Goal: Transaction & Acquisition: Subscribe to service/newsletter

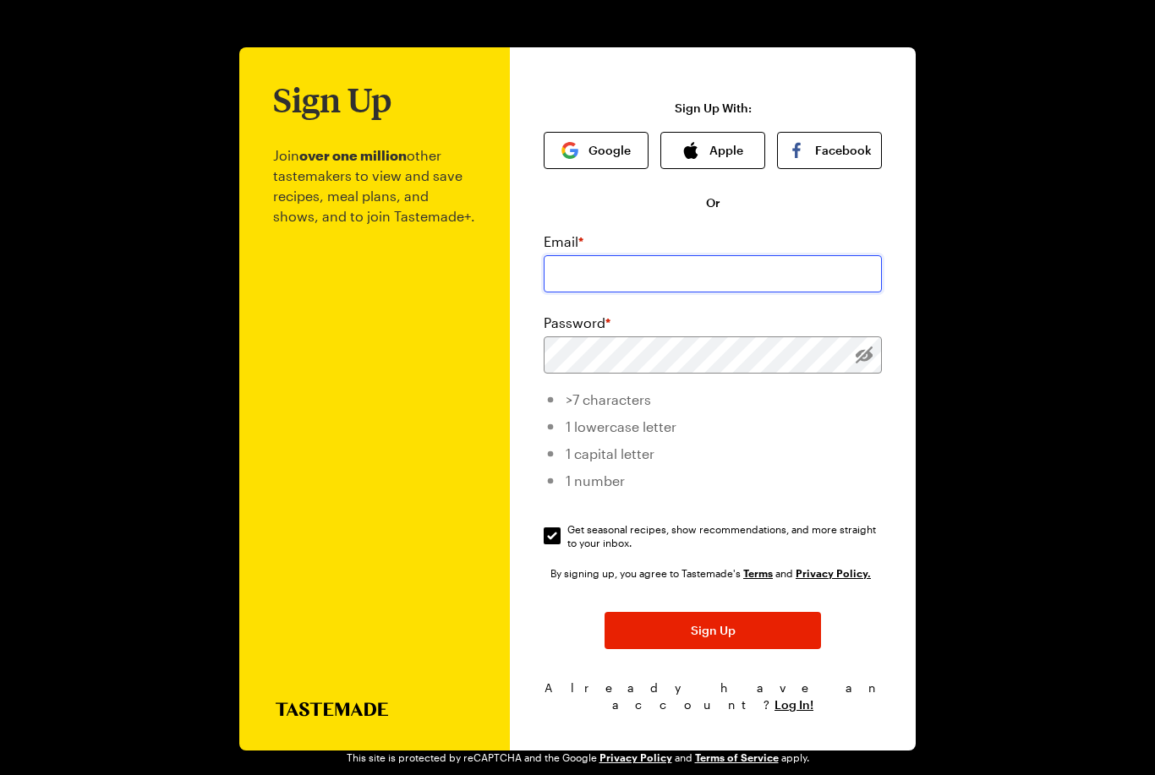
click at [572, 275] on input "email" at bounding box center [713, 273] width 338 height 37
click at [605, 286] on input "email" at bounding box center [713, 273] width 338 height 37
type input "d"
type input "[EMAIL_ADDRESS][DOMAIN_NAME]"
click at [1002, 374] on div "Sign Up Join over one million other tastemakers to view and save recipes, meal …" at bounding box center [577, 395] width 1028 height 791
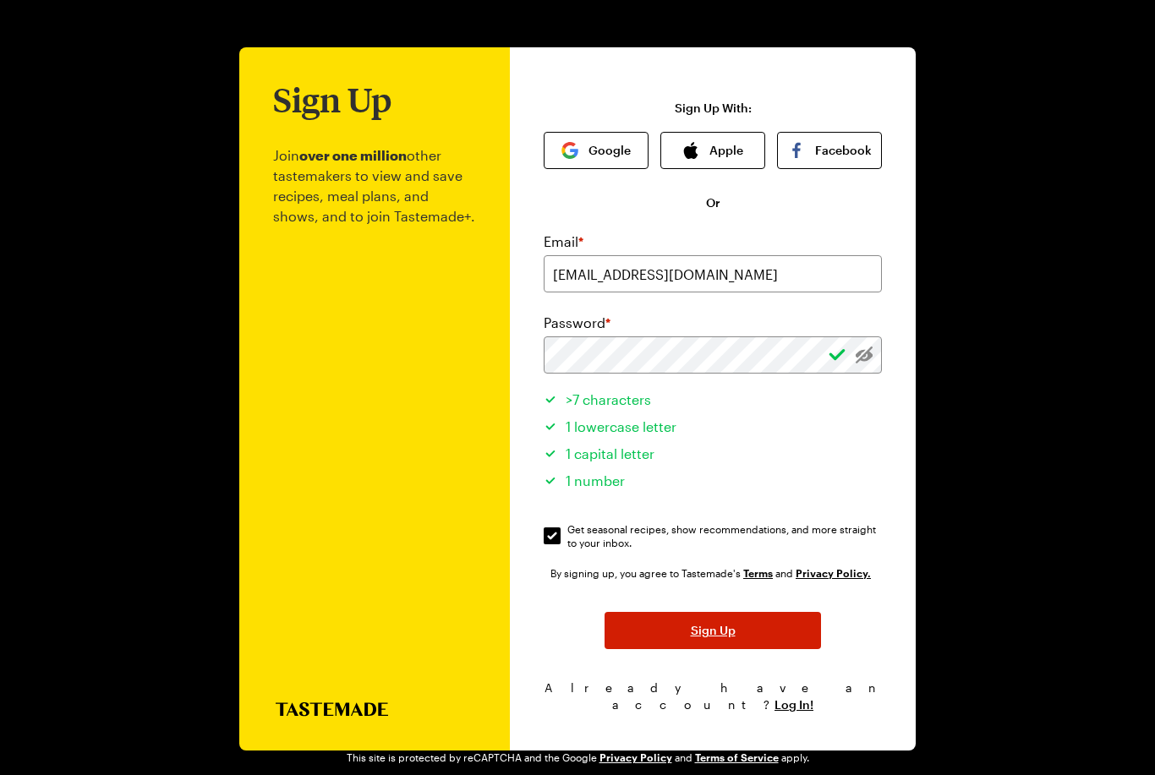
click at [731, 638] on span "Sign Up" at bounding box center [713, 630] width 45 height 17
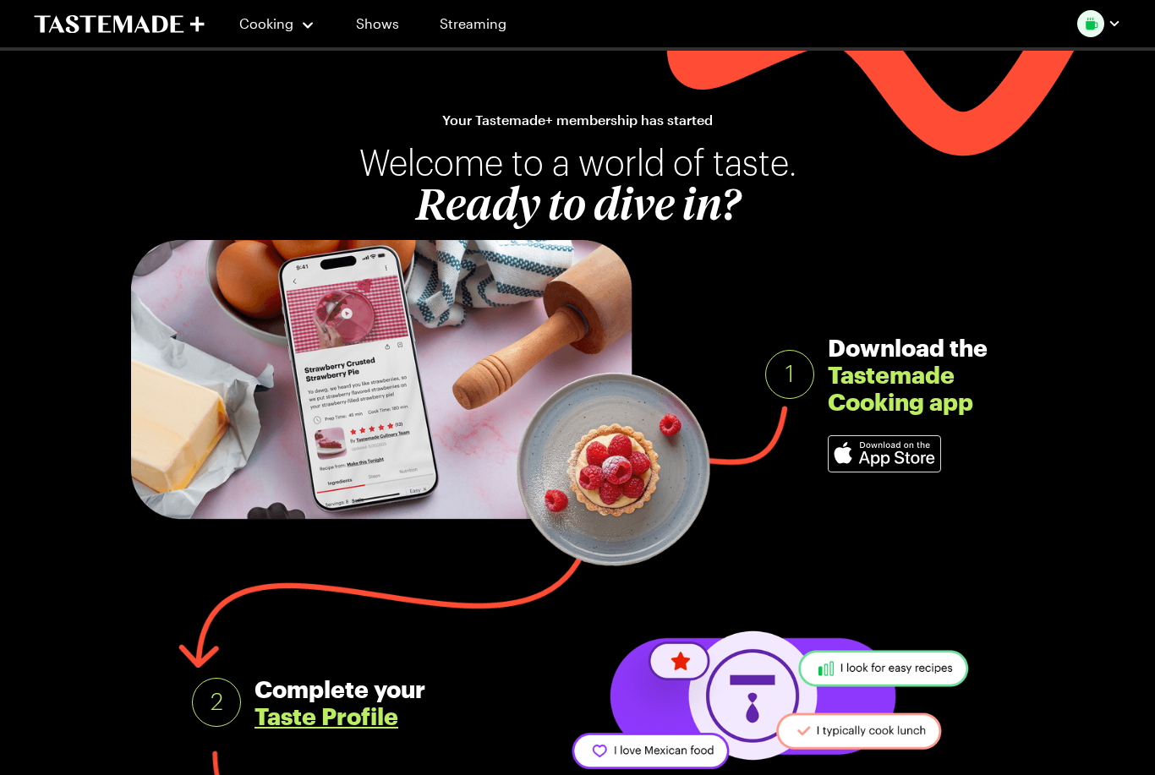
click at [840, 459] on img at bounding box center [885, 454] width 112 height 36
